Goal: Information Seeking & Learning: Learn about a topic

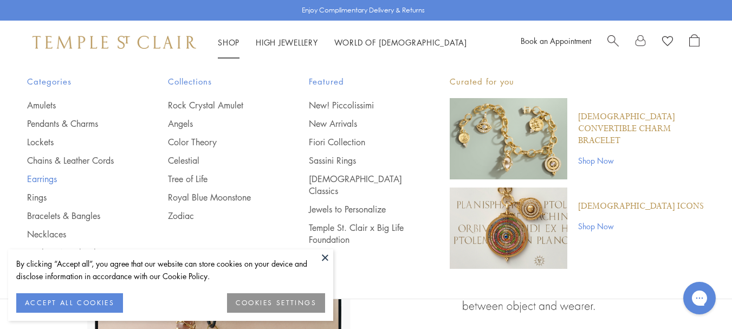
click at [40, 177] on link "Earrings" at bounding box center [76, 179] width 98 height 12
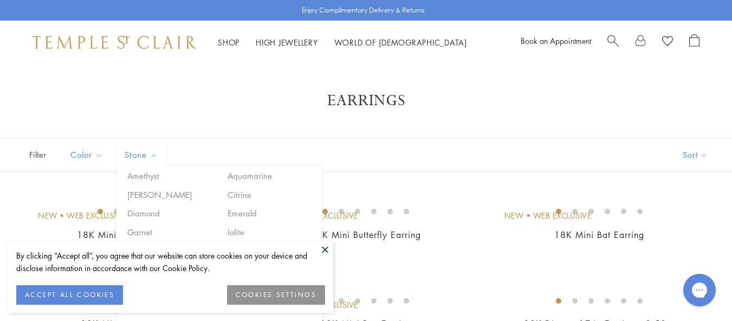
click at [154, 153] on span "Stone" at bounding box center [142, 155] width 47 height 14
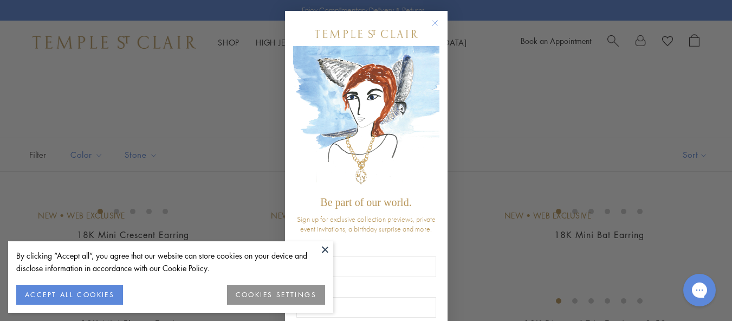
click at [104, 300] on button "ACCEPT ALL COOKIES" at bounding box center [69, 295] width 107 height 20
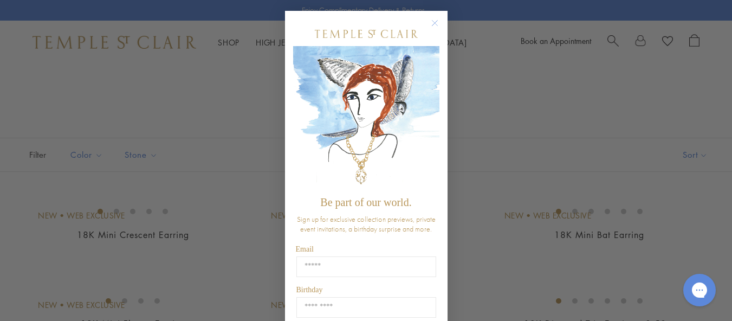
click at [433, 25] on circle "Close dialog" at bounding box center [434, 23] width 13 height 13
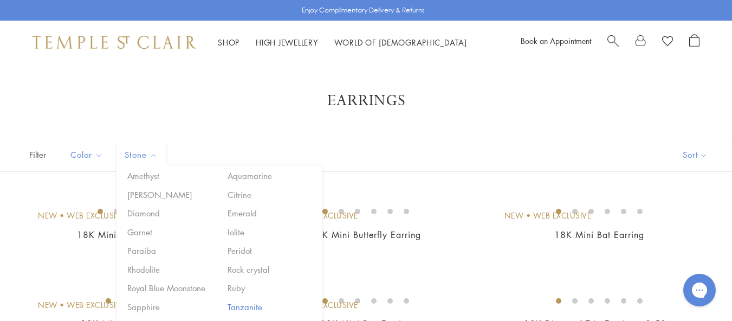
click at [253, 307] on button "Tanzanite" at bounding box center [271, 307] width 92 height 12
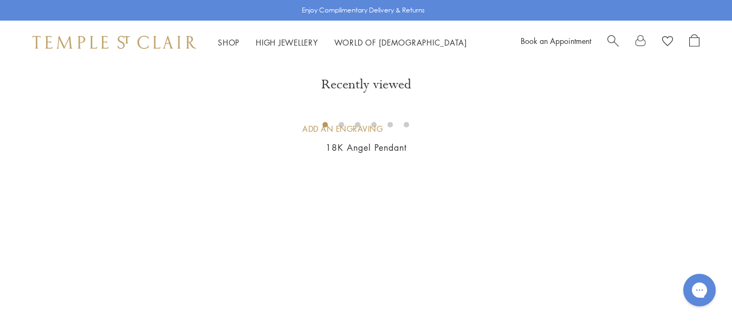
scroll to position [217, 0]
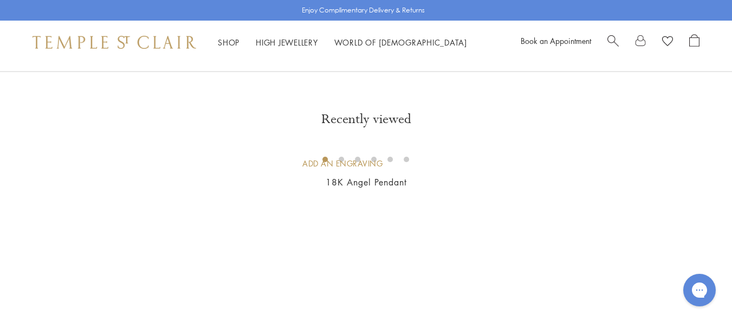
click at [0, 0] on img at bounding box center [0, 0] width 0 height 0
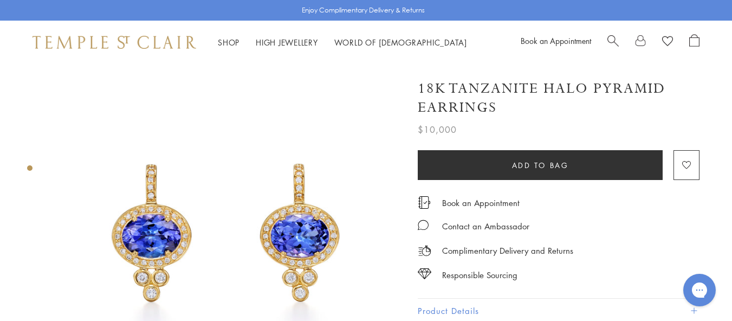
click at [610, 38] on span "Search" at bounding box center [612, 39] width 11 height 11
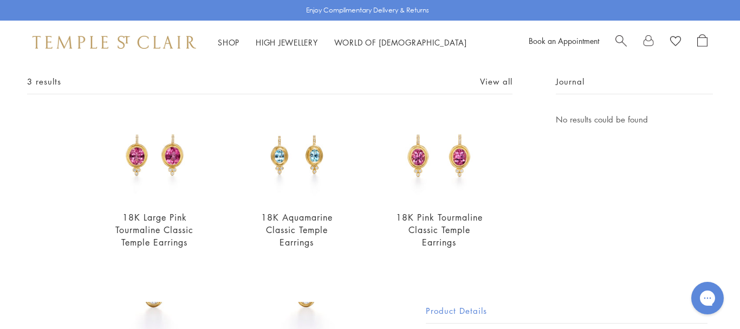
scroll to position [56, 0]
type input "*********"
click at [279, 153] on img at bounding box center [297, 156] width 88 height 88
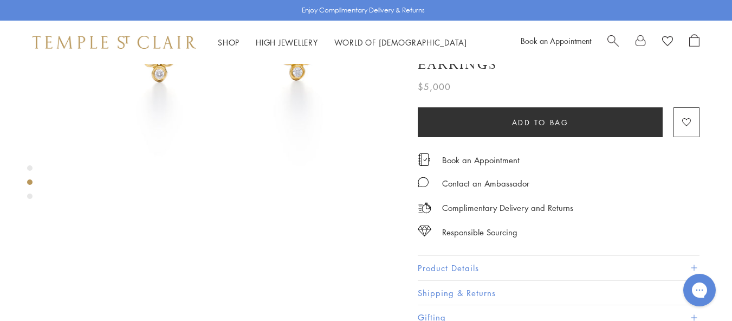
scroll to position [433, 0]
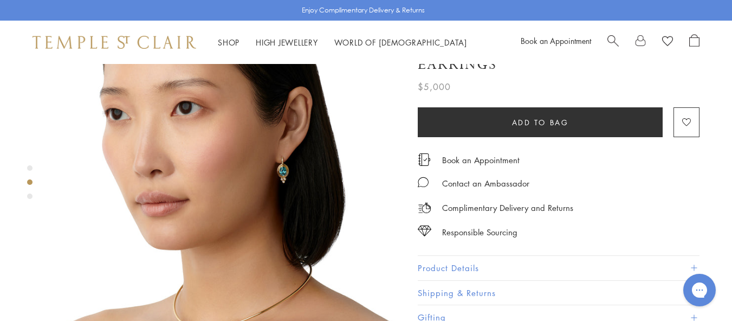
click at [469, 267] on button "Product Details" at bounding box center [559, 268] width 282 height 24
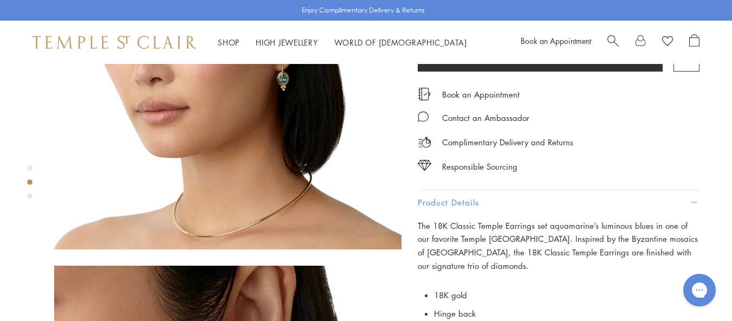
scroll to position [542, 0]
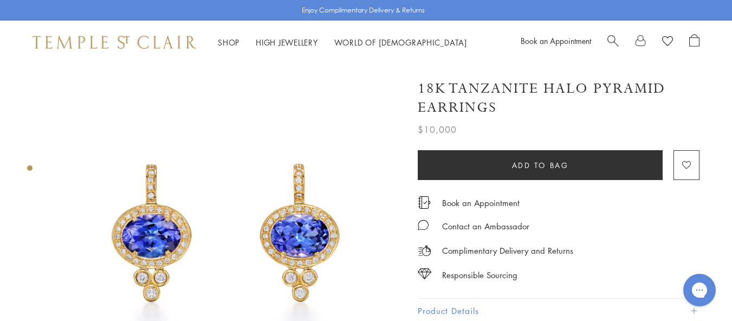
click at [611, 41] on span "Search" at bounding box center [612, 39] width 11 height 11
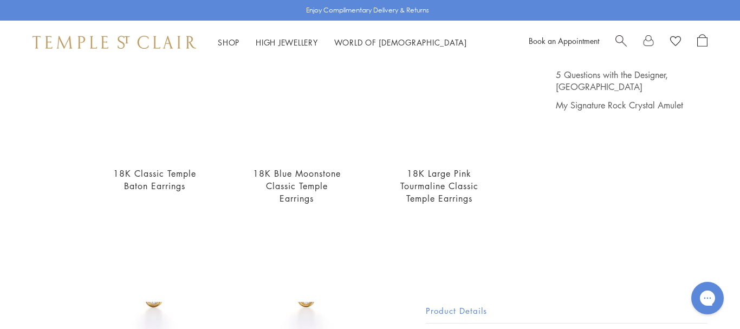
scroll to position [108, 0]
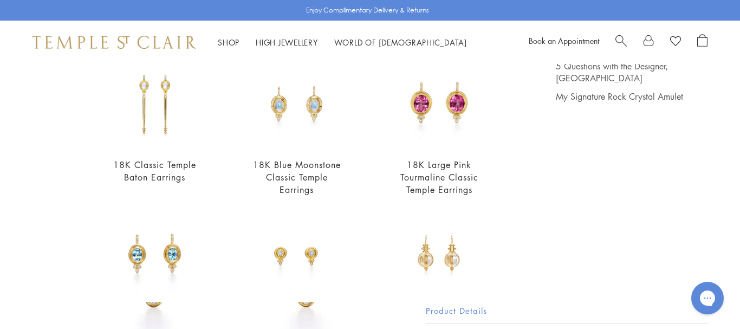
type input "**********"
click at [133, 249] on img at bounding box center [155, 255] width 88 height 88
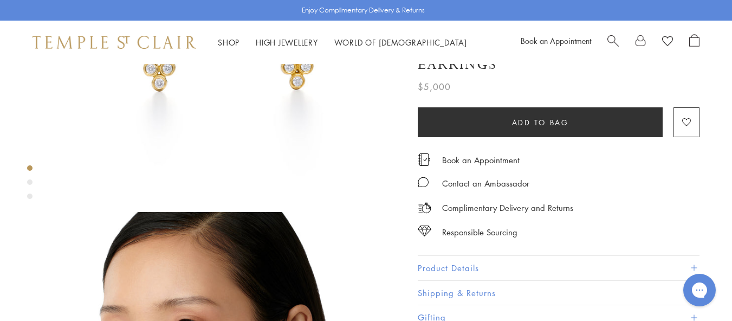
scroll to position [217, 0]
click at [460, 263] on button "Product Details" at bounding box center [559, 268] width 282 height 24
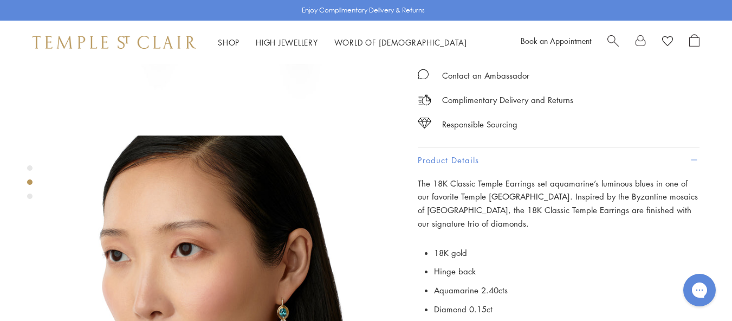
scroll to position [325, 0]
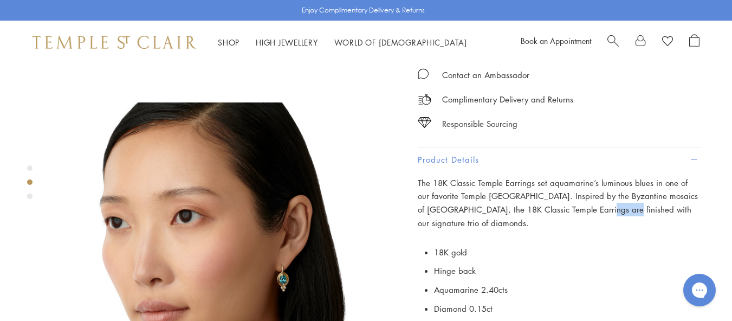
drag, startPoint x: 581, startPoint y: 206, endPoint x: 601, endPoint y: 210, distance: 20.8
click at [601, 210] on p "The 18K Classic Temple Earrings set aquamarine’s luminous blues in one of our f…" at bounding box center [559, 203] width 282 height 54
